Goal: Transaction & Acquisition: Purchase product/service

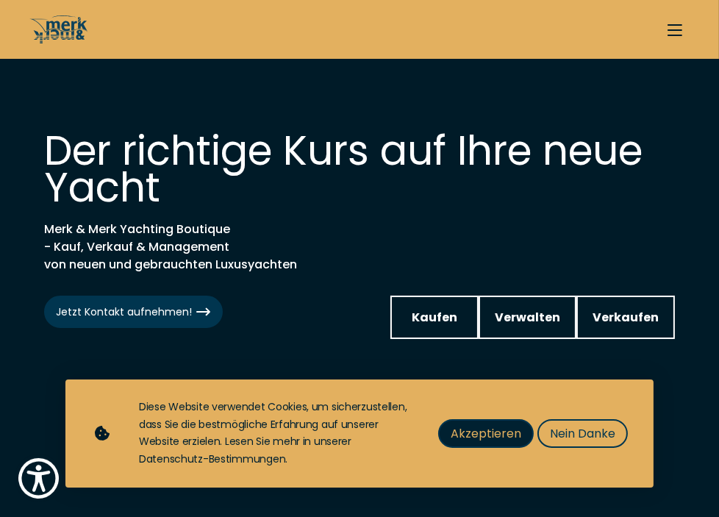
click at [483, 423] on button "Akzeptieren" at bounding box center [486, 433] width 96 height 29
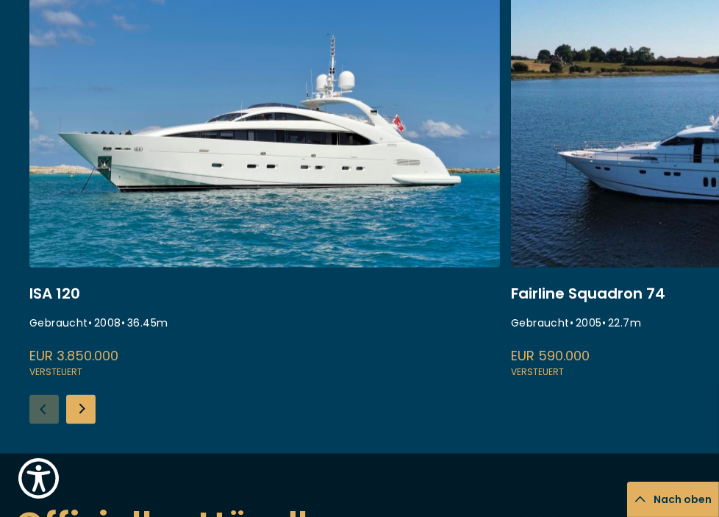
scroll to position [1705, 0]
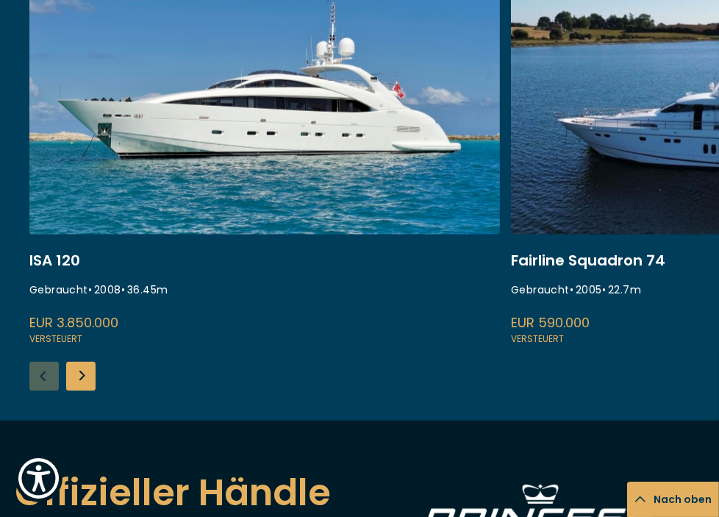
click at [83, 362] on div "Next slide" at bounding box center [80, 376] width 29 height 29
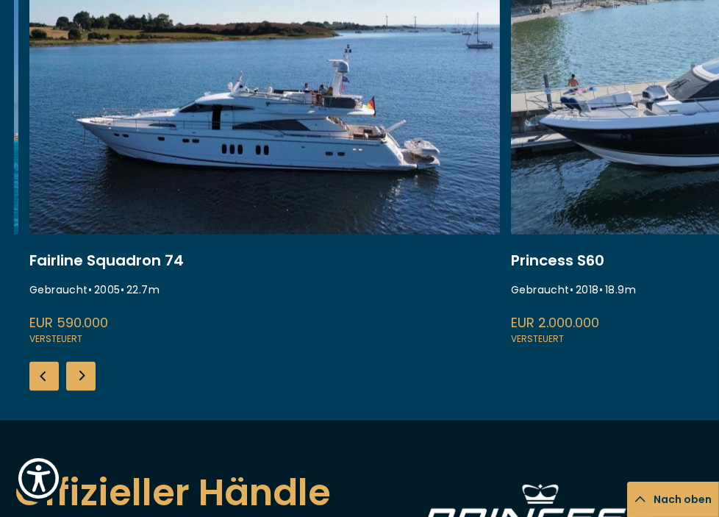
click at [83, 362] on div "Next slide" at bounding box center [80, 376] width 29 height 29
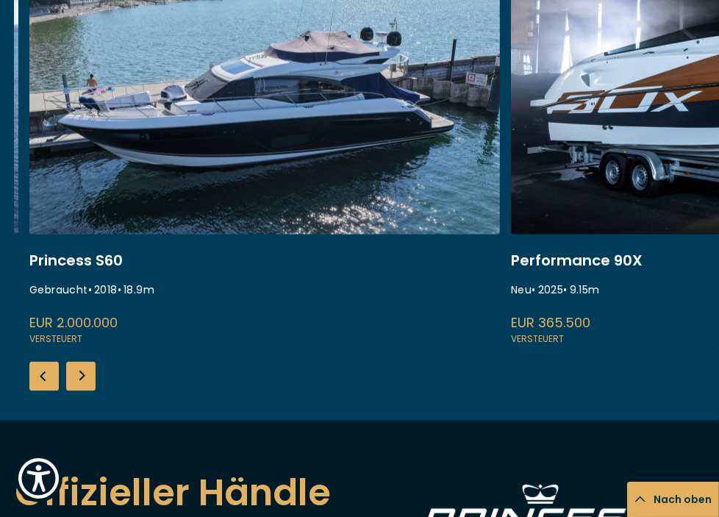
click at [83, 362] on div "Next slide" at bounding box center [80, 376] width 29 height 29
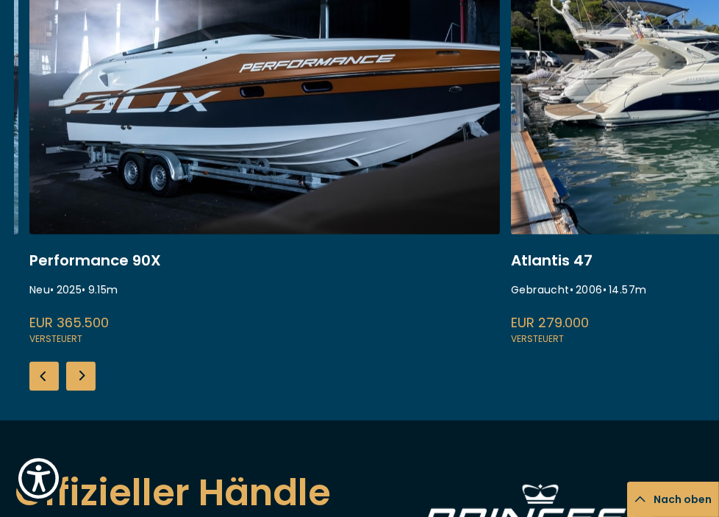
click at [83, 362] on div "Next slide" at bounding box center [80, 376] width 29 height 29
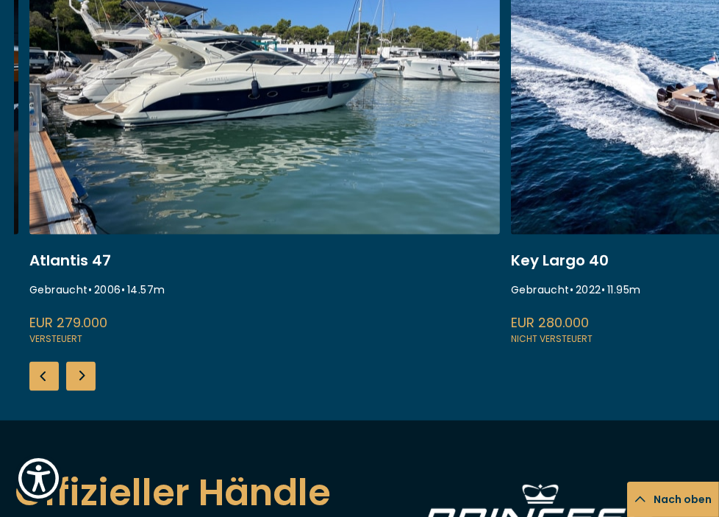
click at [83, 362] on div "Next slide" at bounding box center [80, 376] width 29 height 29
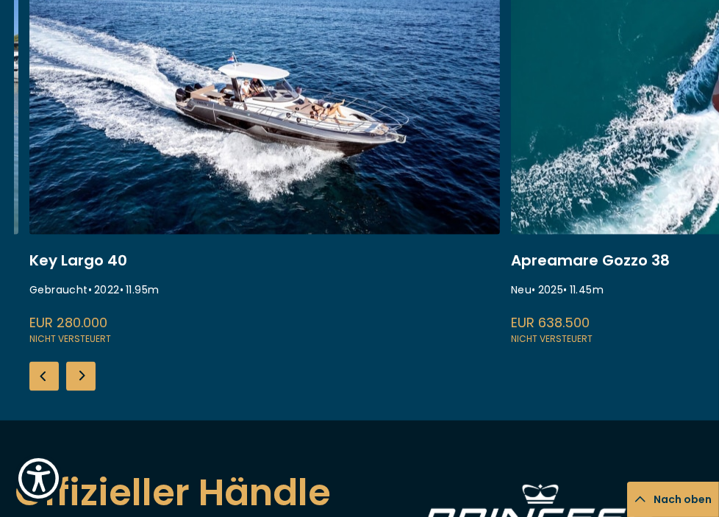
click at [83, 362] on div "Next slide" at bounding box center [80, 376] width 29 height 29
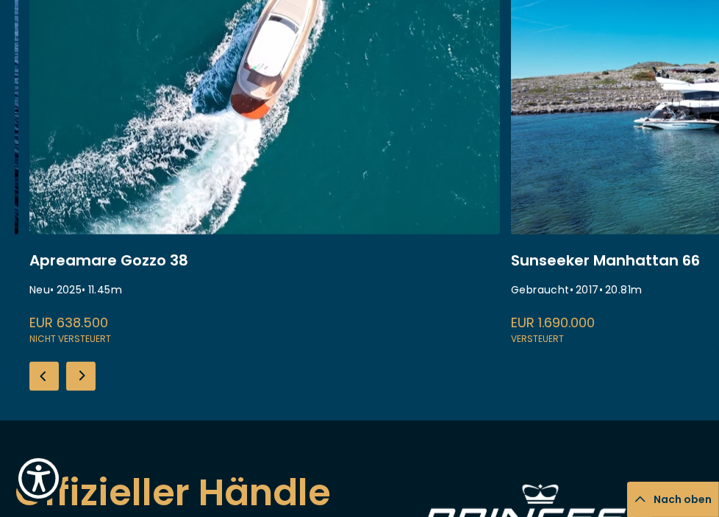
click at [83, 362] on div "Next slide" at bounding box center [80, 376] width 29 height 29
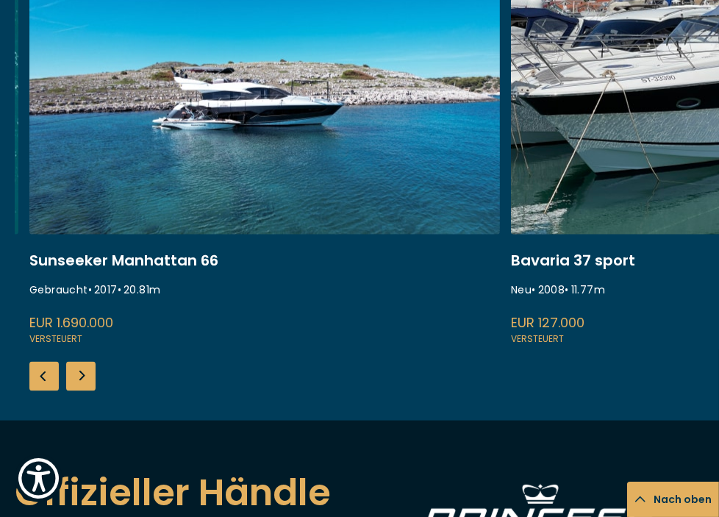
click at [83, 362] on div "Next slide" at bounding box center [80, 376] width 29 height 29
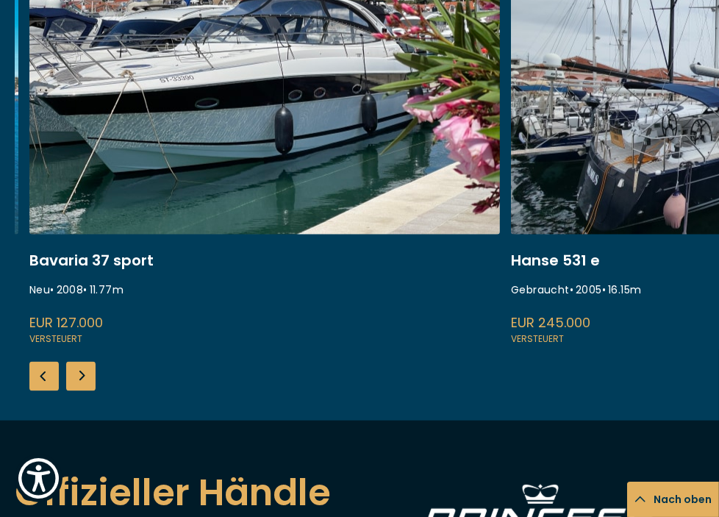
click at [83, 362] on div "Next slide" at bounding box center [80, 376] width 29 height 29
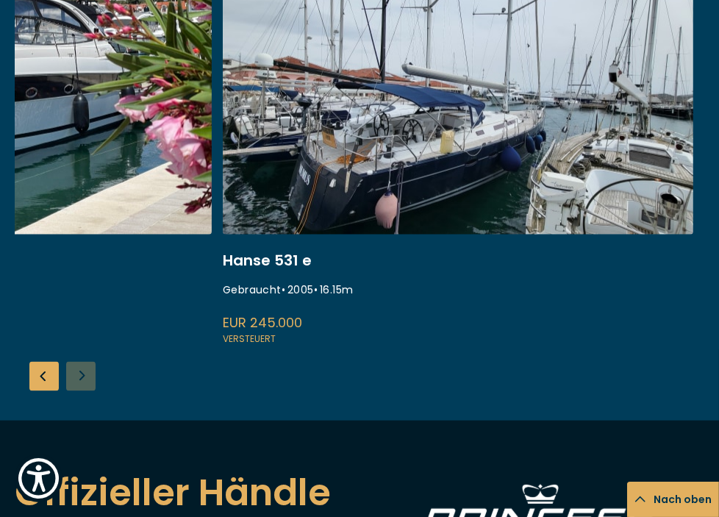
click at [209, 318] on div "ISA 120 Gebraucht • 2008 • 36.45 m EUR 3.850.000 Versteuert Fairline Squadron 7…" at bounding box center [367, 173] width 704 height 436
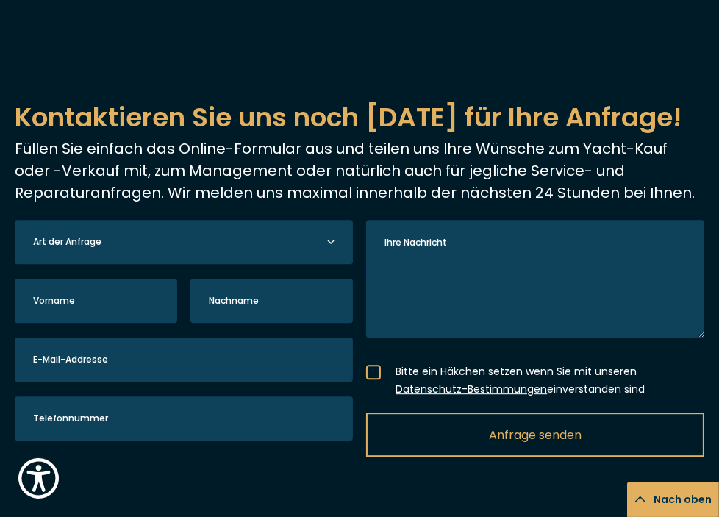
scroll to position [4027, 0]
